Goal: Information Seeking & Learning: Learn about a topic

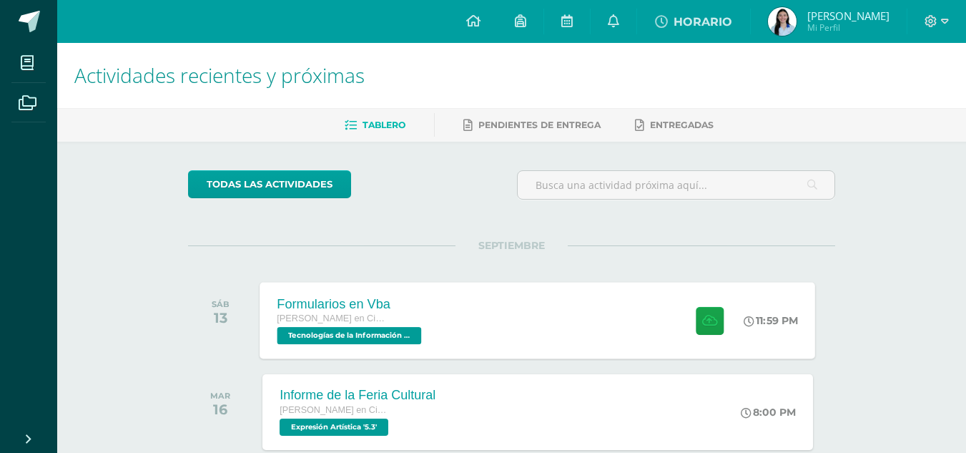
click at [451, 325] on div "Formularios en Vba [PERSON_NAME] en Ciencias y Letras Tecnologías de la Informa…" at bounding box center [538, 320] width 556 height 77
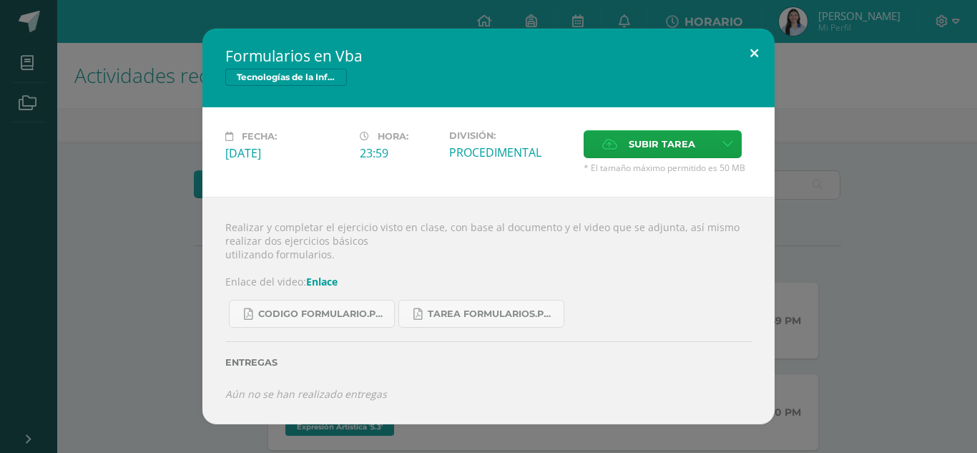
click at [762, 51] on button at bounding box center [754, 53] width 41 height 49
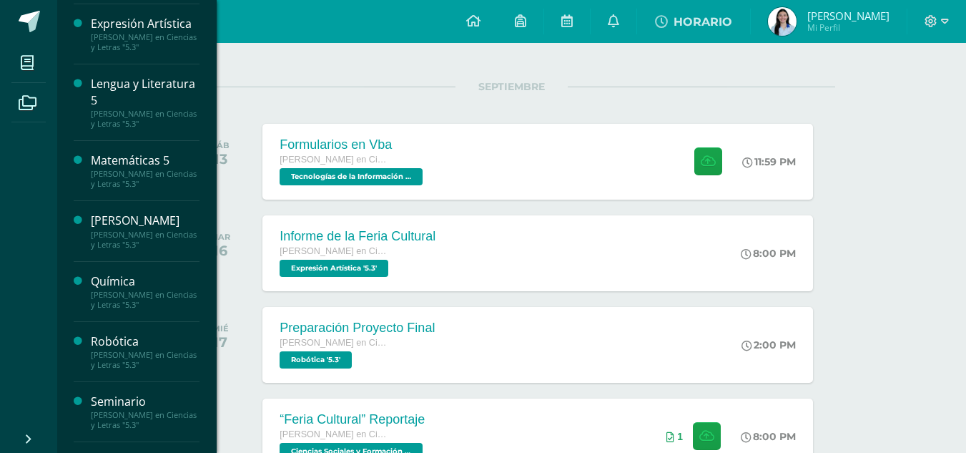
scroll to position [549, 0]
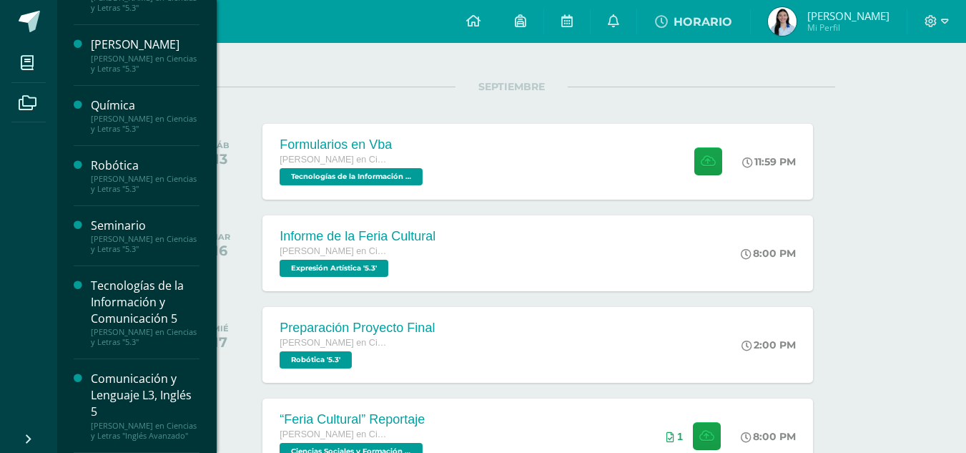
click at [134, 305] on div "Tecnologías de la Información y Comunicación 5" at bounding box center [145, 301] width 109 height 49
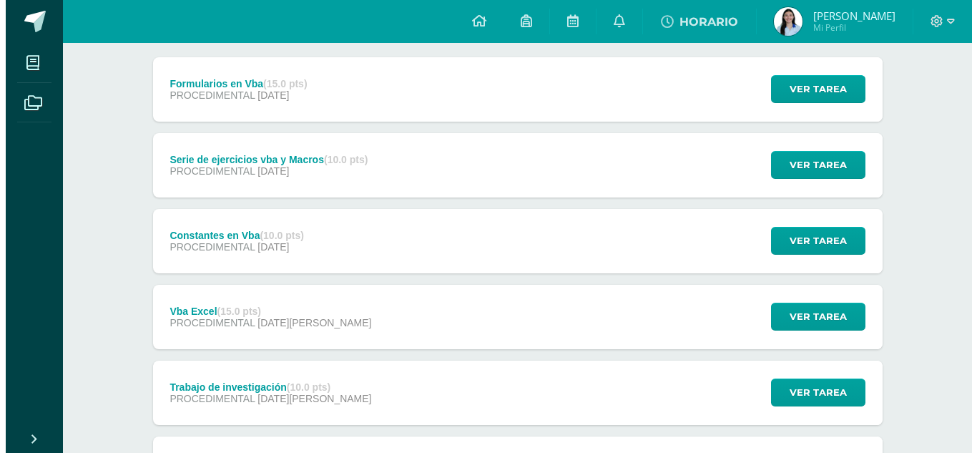
scroll to position [182, 0]
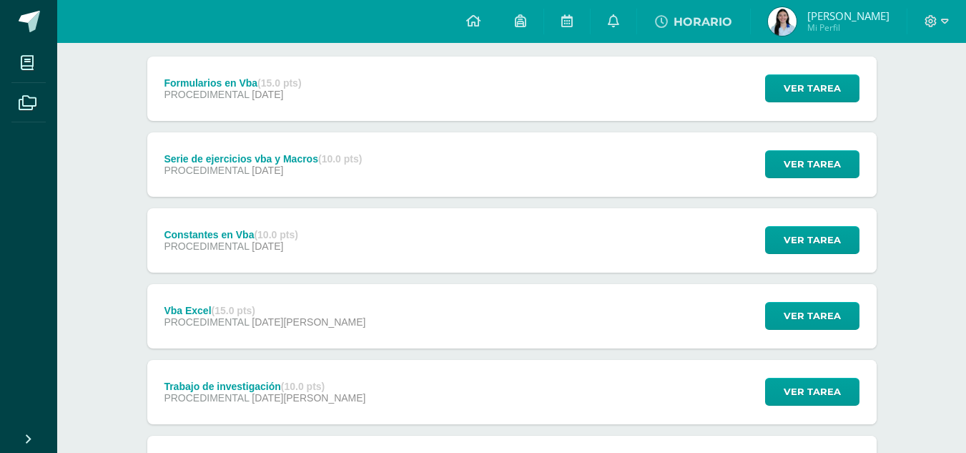
click at [336, 167] on div "PROCEDIMENTAL [DATE]" at bounding box center [263, 169] width 198 height 11
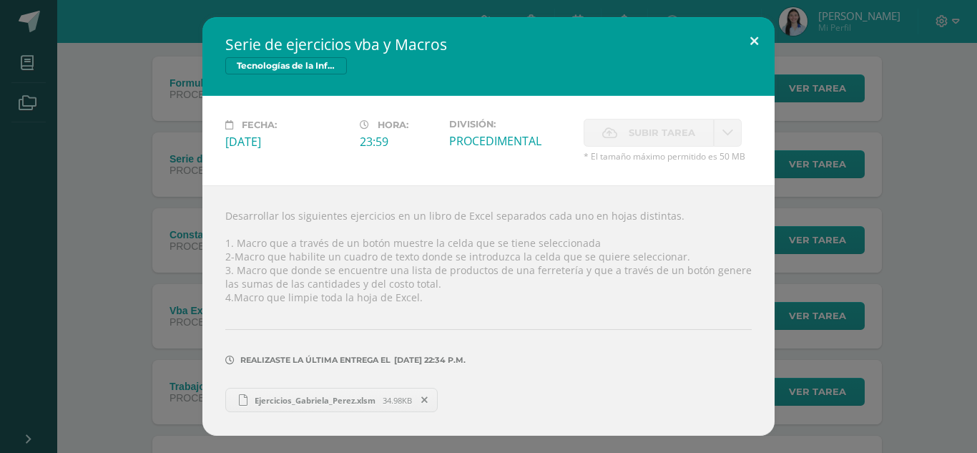
click at [757, 36] on button at bounding box center [754, 41] width 41 height 49
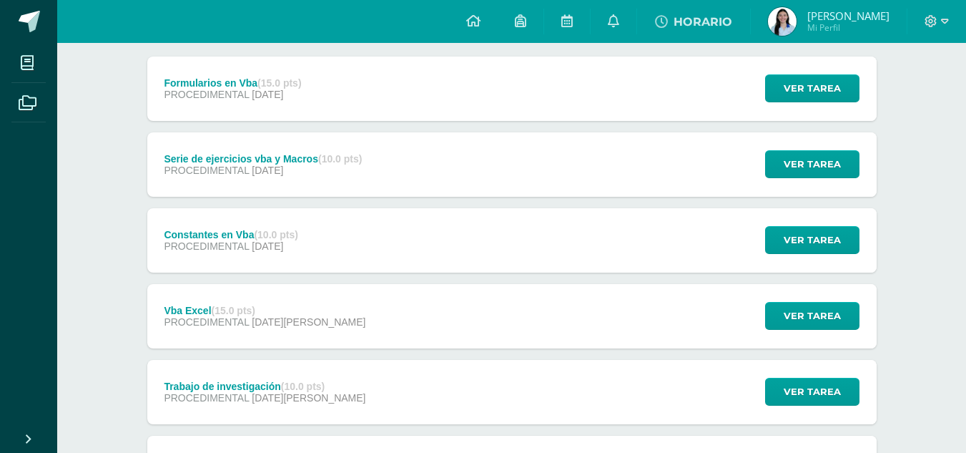
click at [446, 91] on div "Formularios en Vba (15.0 pts) PROCEDIMENTAL [DATE] Ver tarea Formularios en [GE…" at bounding box center [512, 89] width 730 height 64
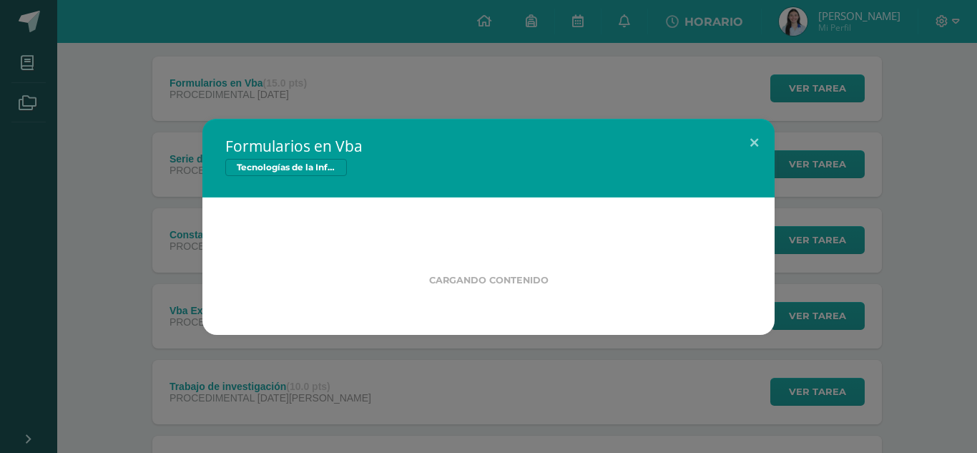
click at [446, 91] on div "Formularios en Vba Tecnologías de la Información y Comunicación 5 Cargando cont…" at bounding box center [488, 226] width 977 height 453
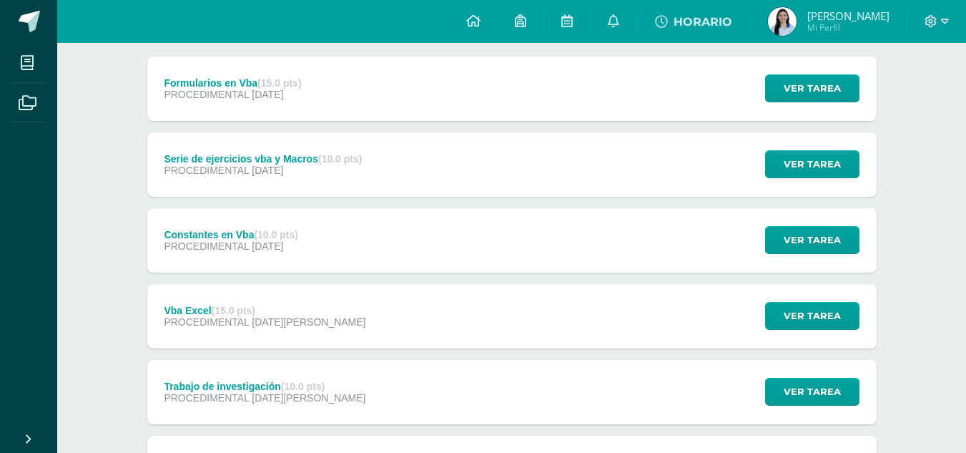
click at [297, 84] on strong "(15.0 pts)" at bounding box center [279, 82] width 44 height 11
